Goal: Task Accomplishment & Management: Manage account settings

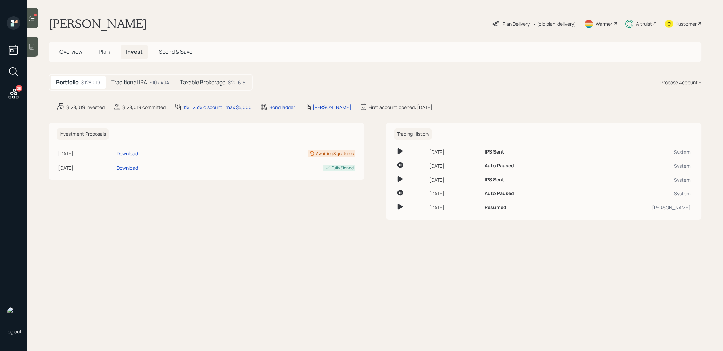
click at [105, 53] on span "Plan" at bounding box center [104, 51] width 11 height 7
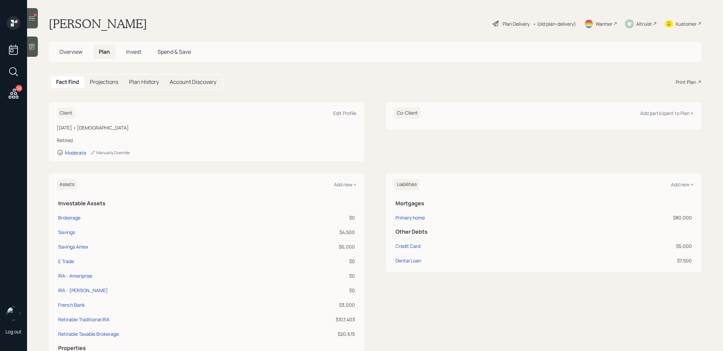
click at [136, 51] on span "Invest" at bounding box center [133, 51] width 15 height 7
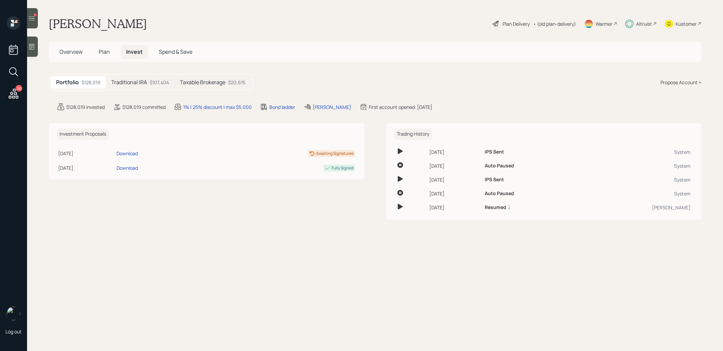
click at [211, 84] on h5 "Taxable Brokerage" at bounding box center [203, 82] width 46 height 6
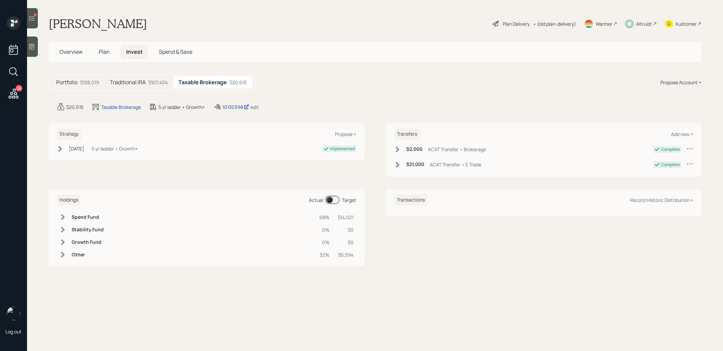
click at [232, 104] on div "10130398" at bounding box center [235, 106] width 27 height 7
click at [35, 18] on icon at bounding box center [31, 18] width 7 height 7
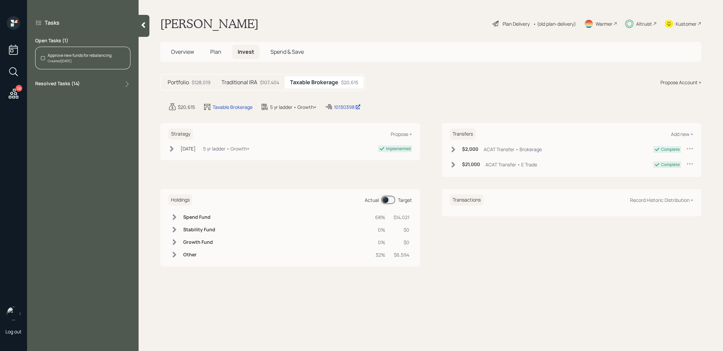
click at [217, 50] on span "Plan" at bounding box center [215, 51] width 11 height 7
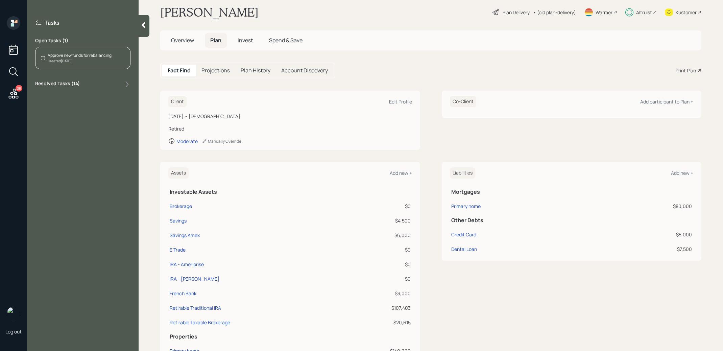
scroll to position [12, 0]
click at [181, 202] on div "Brokerage" at bounding box center [181, 205] width 22 height 7
select select "taxable"
select select "balanced"
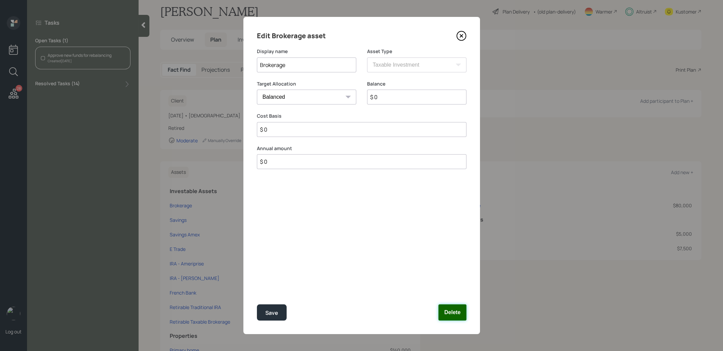
click at [461, 312] on button "Delete" at bounding box center [453, 312] width 28 height 16
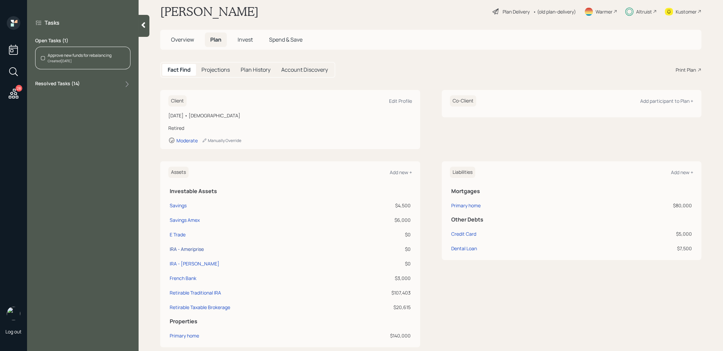
click at [189, 249] on div "IRA - Ameriprise" at bounding box center [187, 248] width 34 height 7
select select "ira"
select select "balanced"
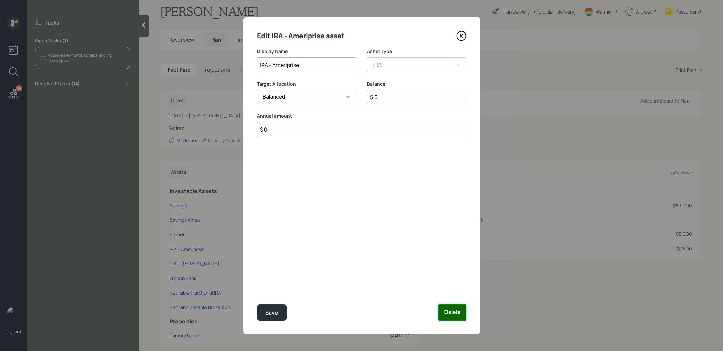
click at [451, 314] on button "Delete" at bounding box center [453, 312] width 28 height 16
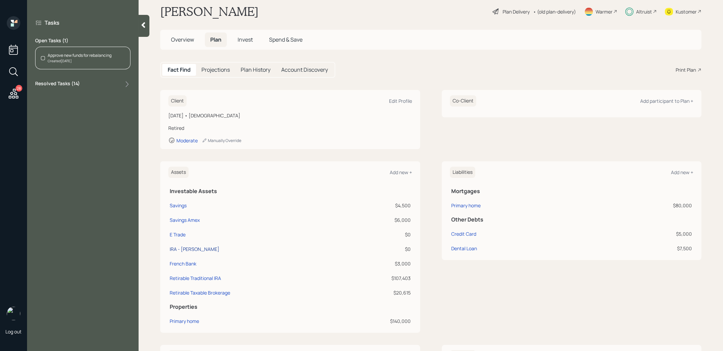
click at [184, 248] on div "IRA - Schwab" at bounding box center [195, 248] width 50 height 7
select select "ira"
select select "balanced"
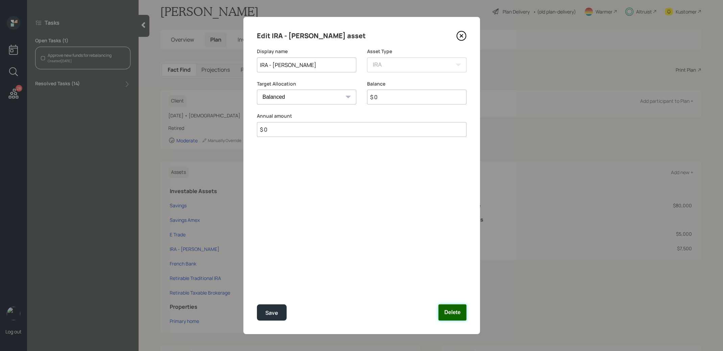
click at [454, 313] on button "Delete" at bounding box center [453, 312] width 28 height 16
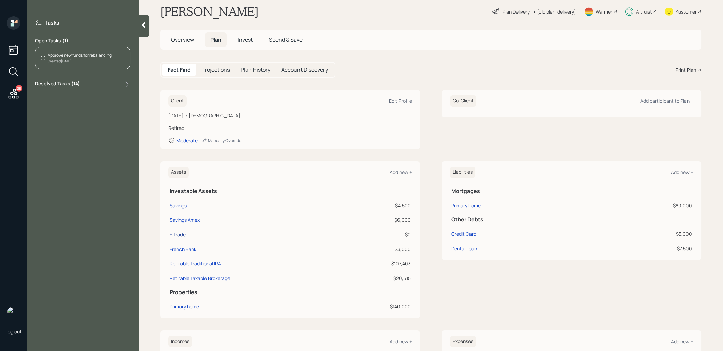
click at [179, 233] on div "E Trade" at bounding box center [178, 234] width 16 height 7
select select "taxable"
select select "balanced"
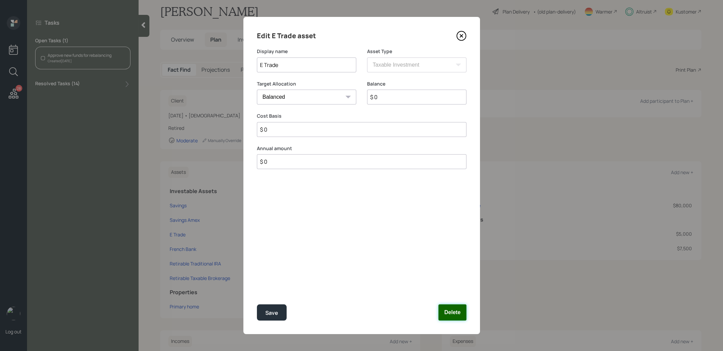
click at [450, 310] on button "Delete" at bounding box center [453, 312] width 28 height 16
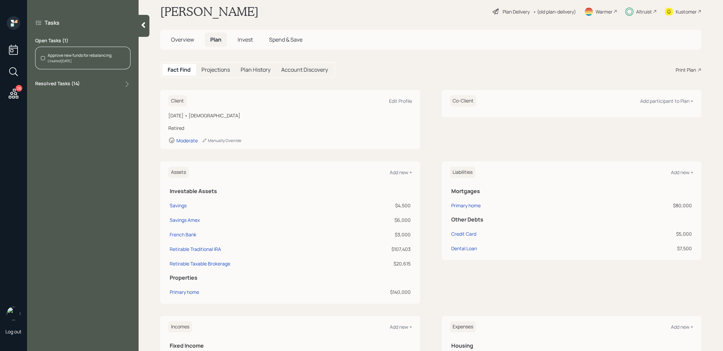
click at [68, 57] on div "Approve new funds for rebalancing" at bounding box center [80, 55] width 64 height 6
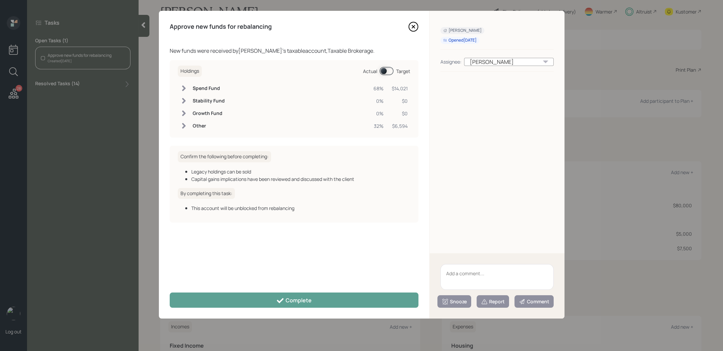
click at [382, 72] on span at bounding box center [387, 71] width 14 height 8
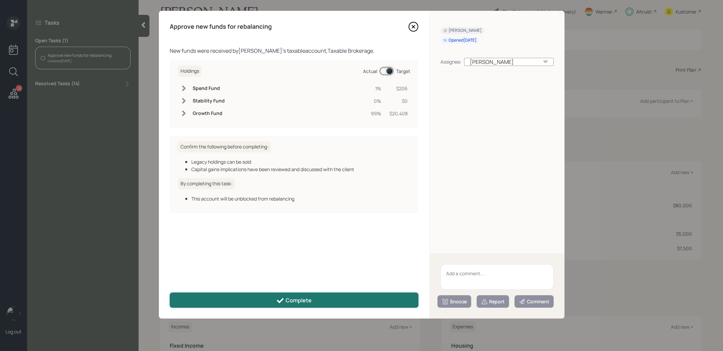
click at [344, 302] on button "Complete" at bounding box center [294, 299] width 249 height 15
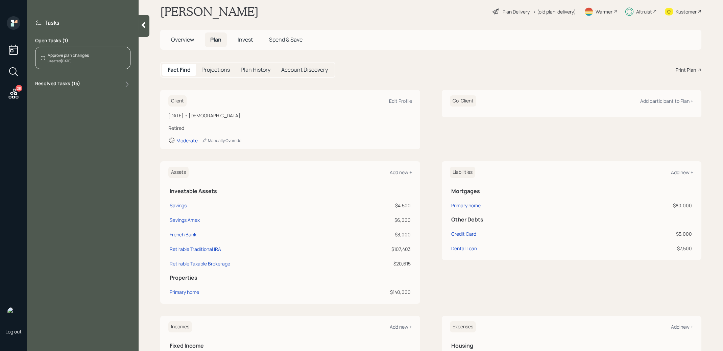
click at [86, 56] on div "Approve plan changes" at bounding box center [68, 55] width 41 height 6
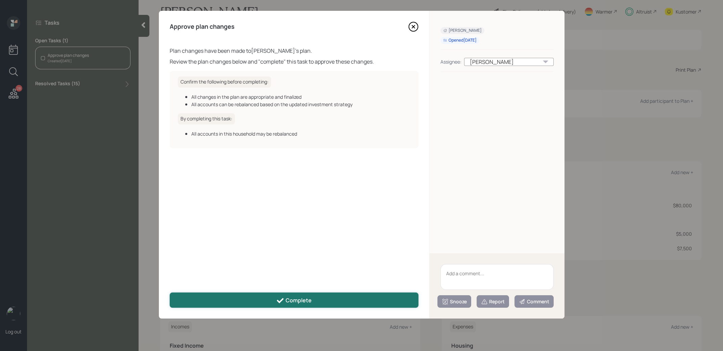
click at [315, 297] on button "Complete" at bounding box center [294, 299] width 249 height 15
